Goal: Task Accomplishment & Management: Use online tool/utility

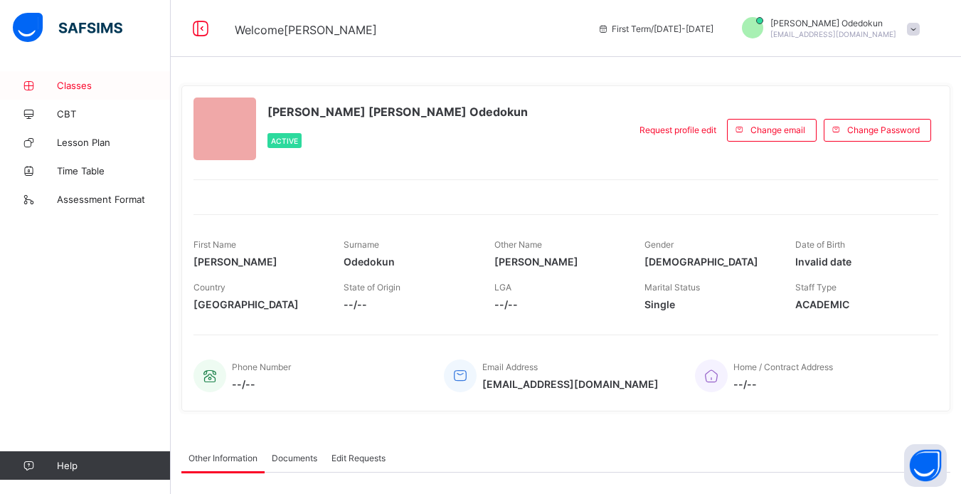
click at [95, 83] on span "Classes" at bounding box center [114, 85] width 114 height 11
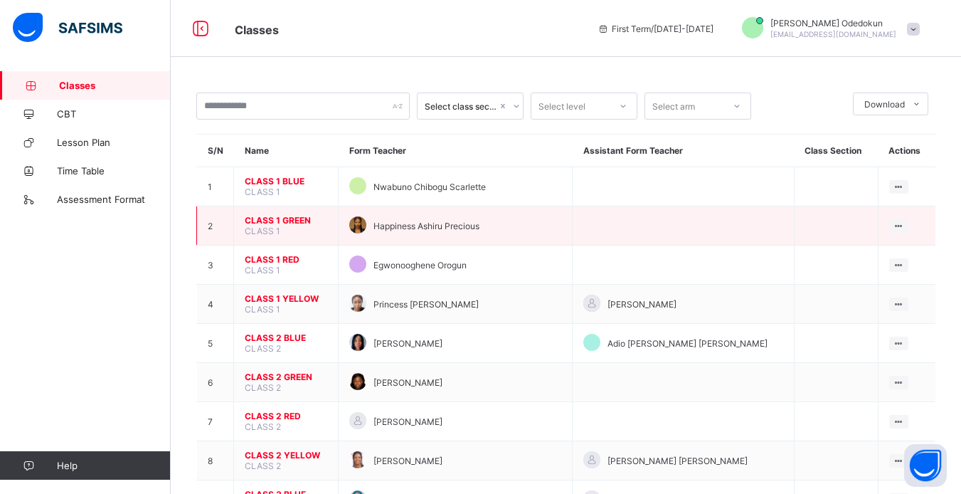
click at [285, 221] on span "CLASS 1 GREEN" at bounding box center [286, 220] width 83 height 11
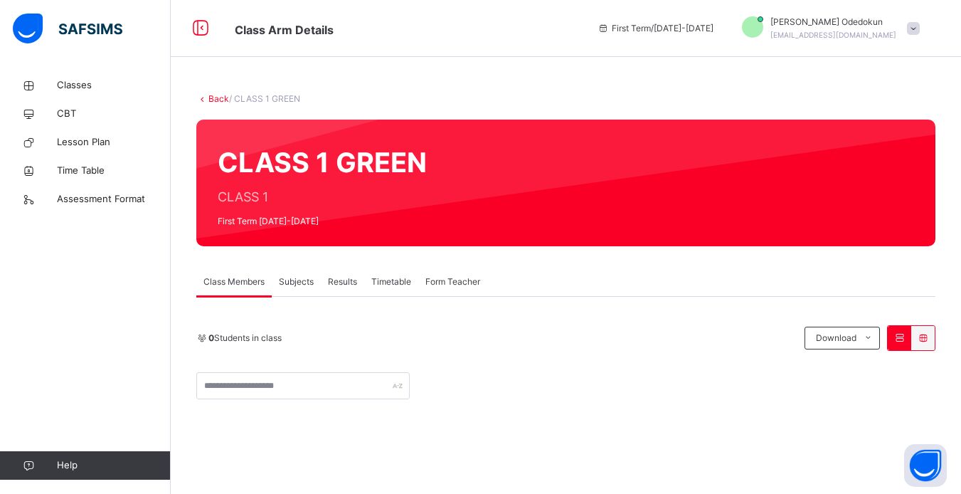
click at [308, 276] on span "Subjects" at bounding box center [296, 281] width 35 height 13
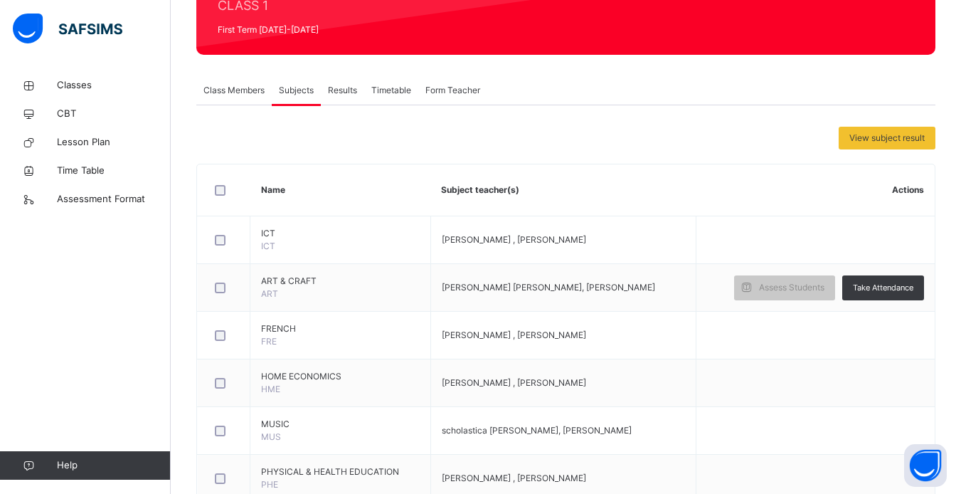
scroll to position [199, 0]
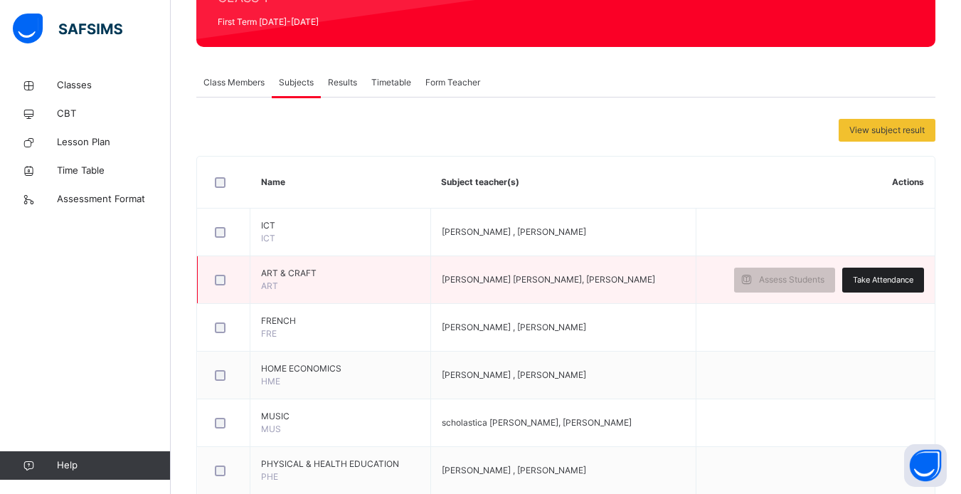
click at [868, 288] on div "Take Attendance" at bounding box center [883, 279] width 82 height 25
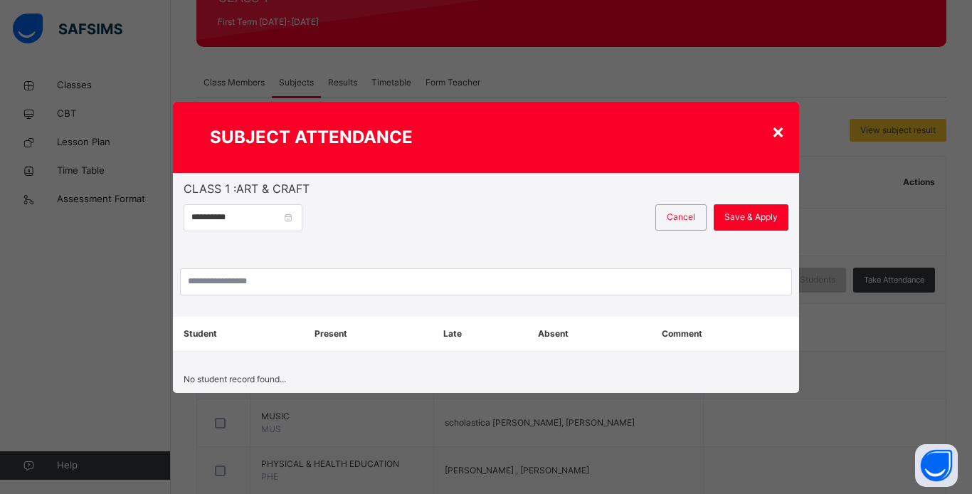
click at [782, 126] on div "×" at bounding box center [778, 131] width 14 height 30
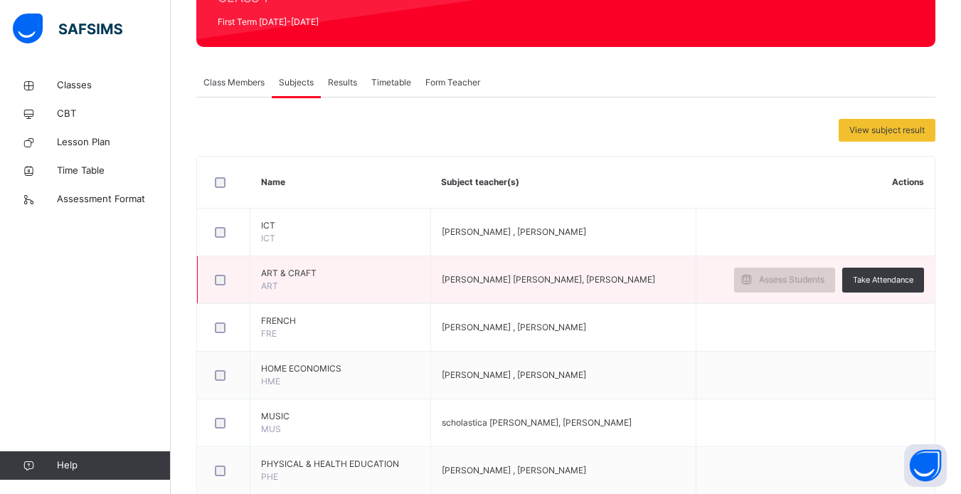
click at [809, 277] on span "Assess Students" at bounding box center [791, 279] width 65 height 13
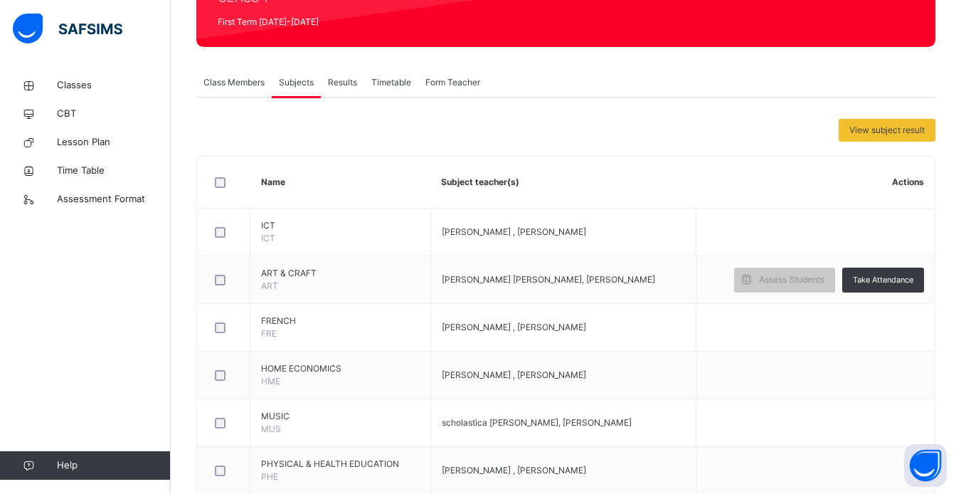
click at [253, 84] on span "Class Members" at bounding box center [233, 82] width 61 height 13
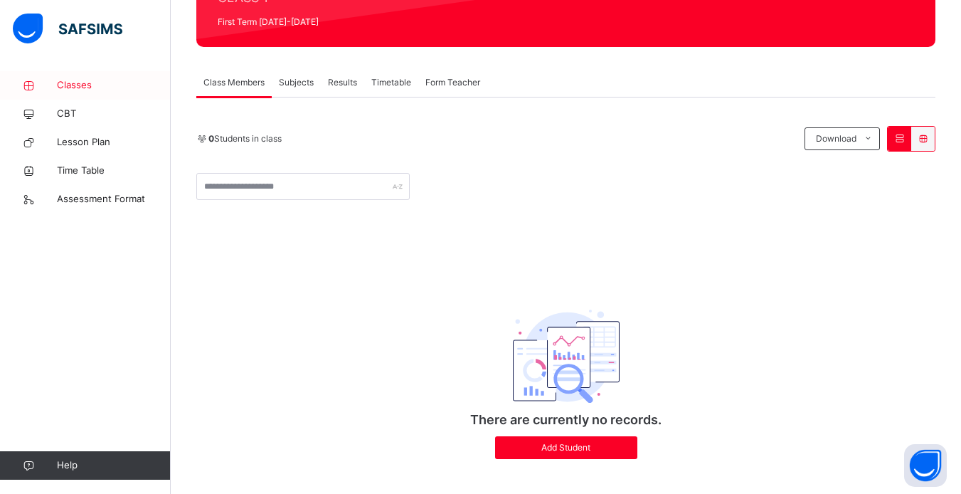
click at [64, 78] on link "Classes" at bounding box center [85, 85] width 171 height 28
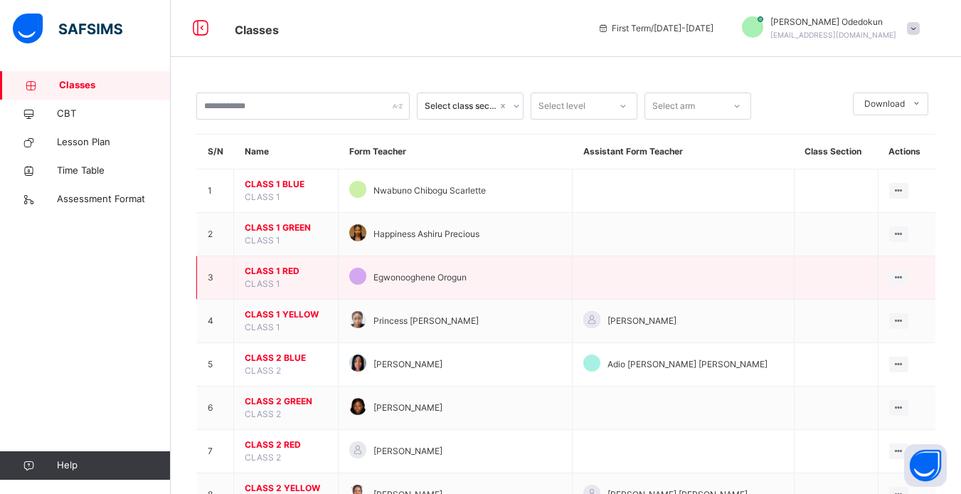
click at [287, 285] on td "CLASS 1 RED CLASS 1" at bounding box center [286, 277] width 105 height 43
click at [293, 274] on span "CLASS 1 RED" at bounding box center [286, 271] width 83 height 13
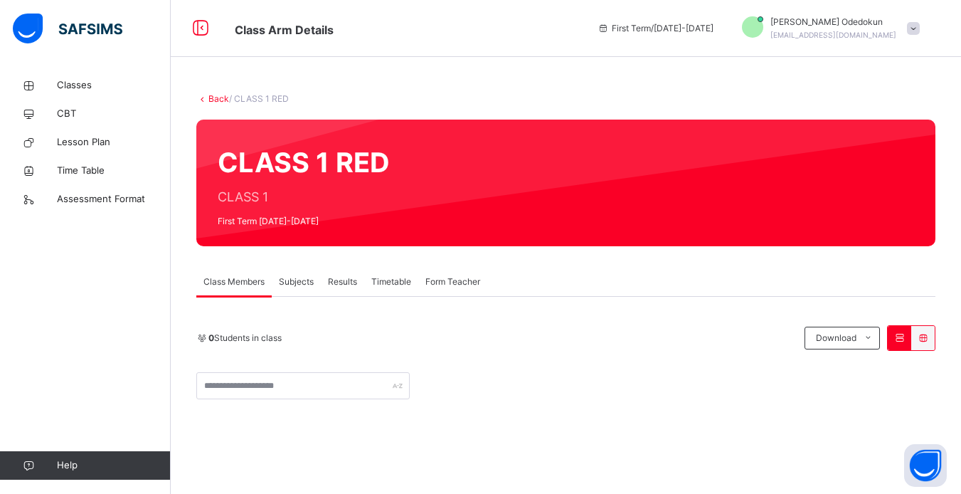
click at [298, 277] on span "Subjects" at bounding box center [296, 281] width 35 height 13
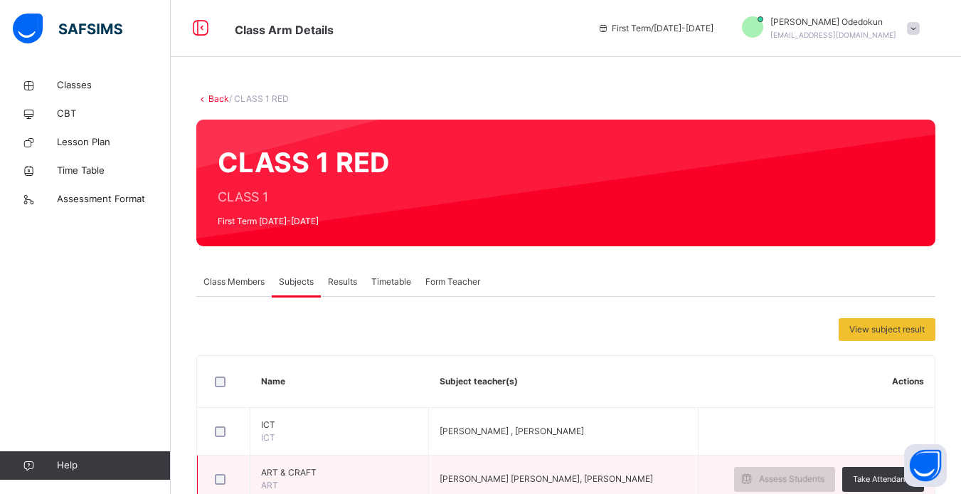
click at [824, 477] on span "Assess Students" at bounding box center [791, 478] width 65 height 13
